Goal: Information Seeking & Learning: Learn about a topic

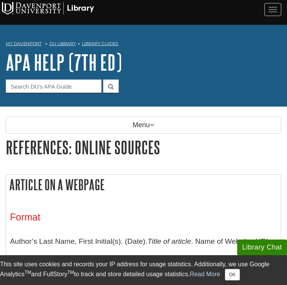
click at [103, 103] on div "My Davenport DU Library Library Guides APA APA Help (7th Ed) References: Online…" at bounding box center [143, 66] width 287 height 82
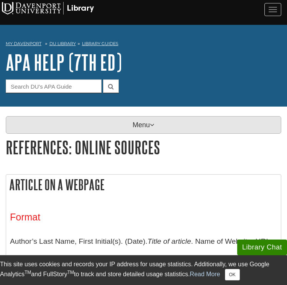
click at [103, 117] on p "Menu" at bounding box center [143, 125] width 275 height 18
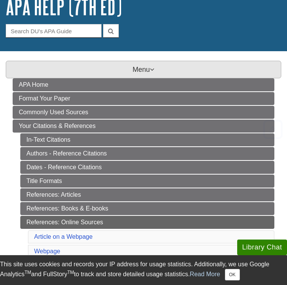
scroll to position [129, 0]
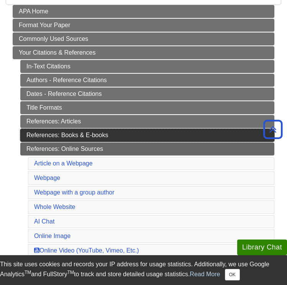
click at [95, 138] on link "References: Books & E-books" at bounding box center [147, 135] width 254 height 13
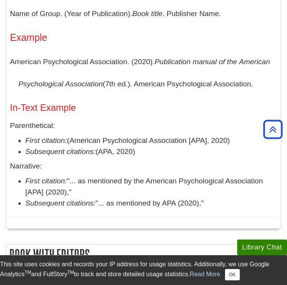
scroll to position [502, 0]
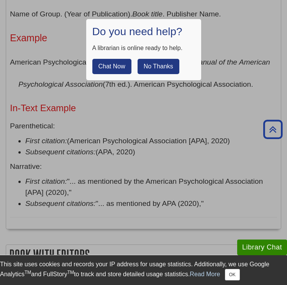
click at [153, 65] on button "No Thanks" at bounding box center [158, 66] width 42 height 15
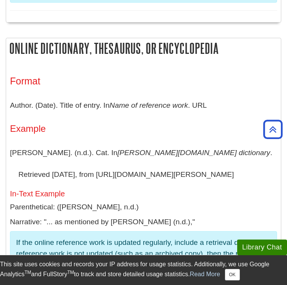
scroll to position [881, 0]
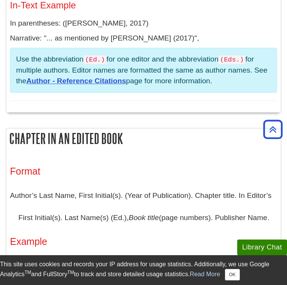
click at [134, 113] on div "Format Editor's last name, first initial(s). (Ed.). (Year). Title of Book . Edi…" at bounding box center [143, 2] width 274 height 221
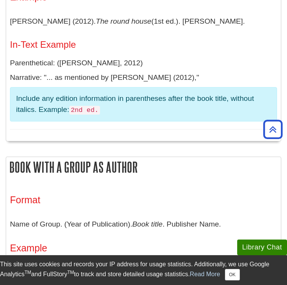
scroll to position [0, 0]
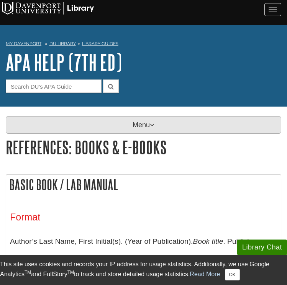
click at [136, 123] on p "Menu" at bounding box center [143, 125] width 275 height 18
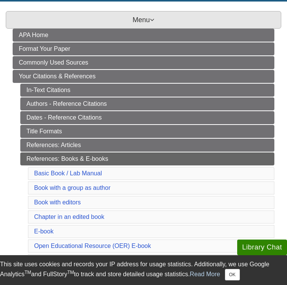
scroll to position [122, 0]
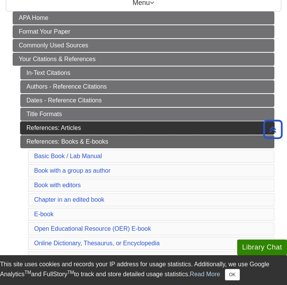
click at [97, 132] on link "References: Articles" at bounding box center [147, 128] width 254 height 13
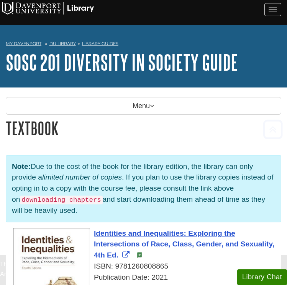
scroll to position [140, 0]
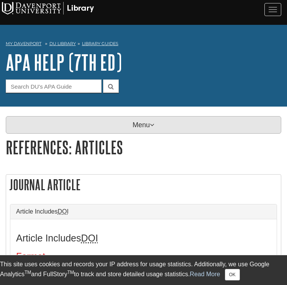
click at [127, 129] on p "Menu" at bounding box center [143, 125] width 275 height 18
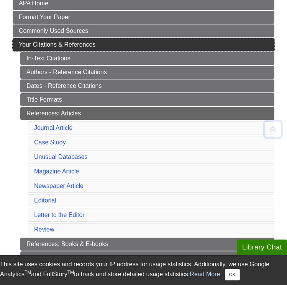
scroll to position [176, 0]
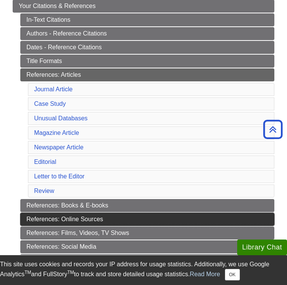
click at [102, 220] on link "References: Online Sources" at bounding box center [147, 219] width 254 height 13
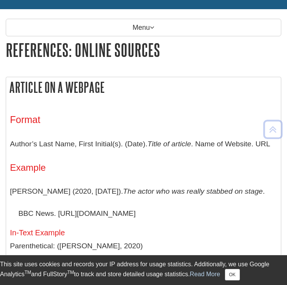
scroll to position [98, 0]
